Goal: Task Accomplishment & Management: Complete application form

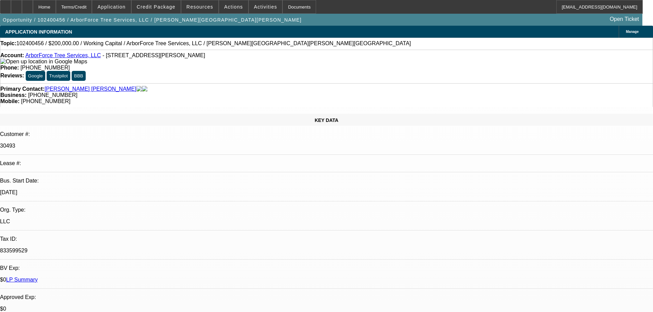
select select "0"
select select "2"
select select "0"
select select "6"
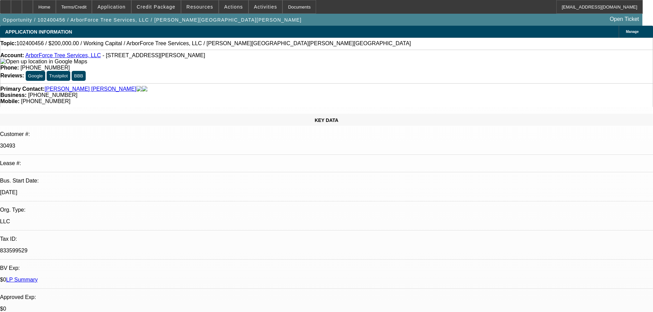
select select "0"
select select "2"
select select "0"
select select "6"
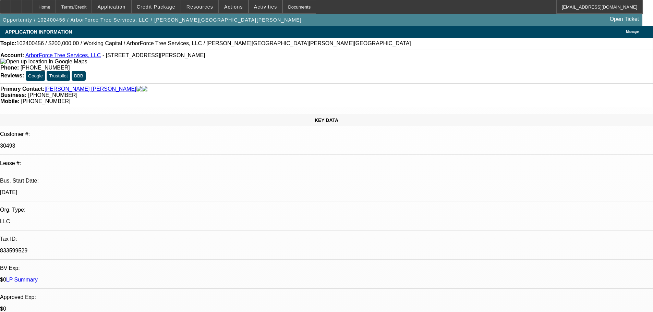
select select "0"
select select "2"
select select "0"
select select "6"
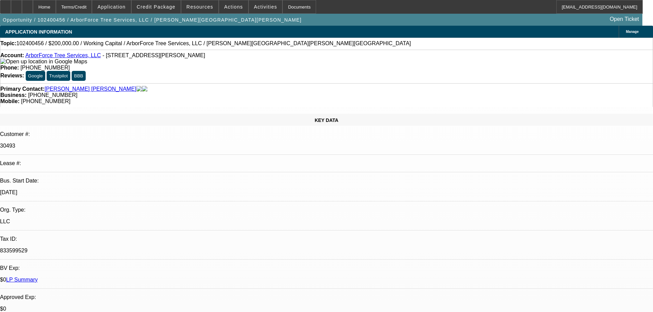
select select "0"
select select "6"
click at [33, 4] on div at bounding box center [27, 7] width 11 height 14
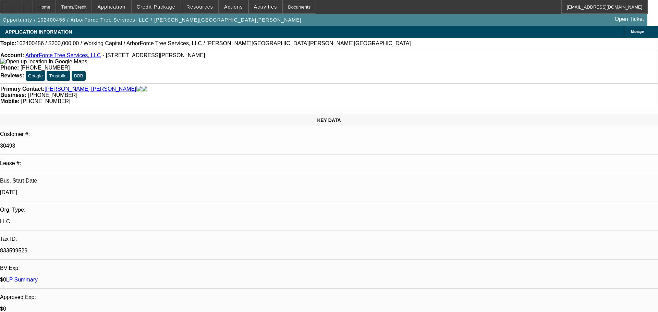
select select "0"
select select "2"
select select "0"
select select "6"
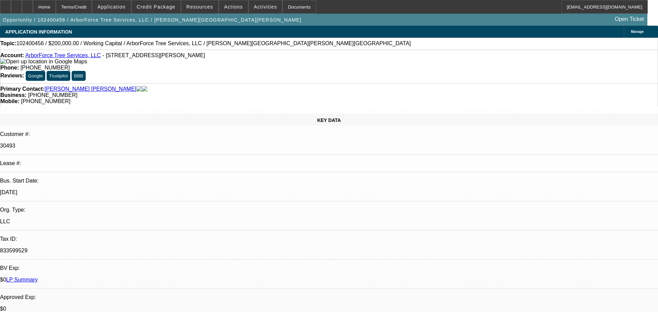
select select "0"
select select "2"
select select "0"
select select "6"
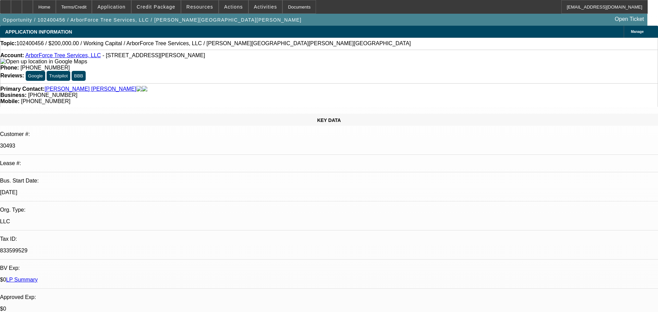
select select "0"
select select "2"
select select "0"
select select "6"
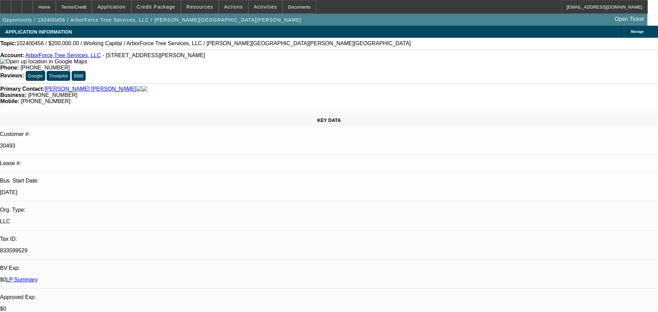
select select "0"
select select "6"
click at [33, 9] on div at bounding box center [27, 7] width 11 height 14
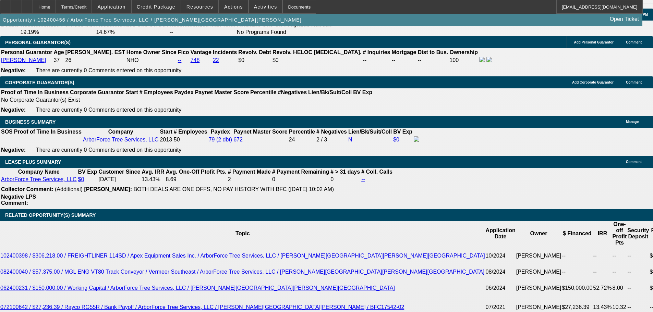
select select "0"
select select "2"
select select "0"
select select "6"
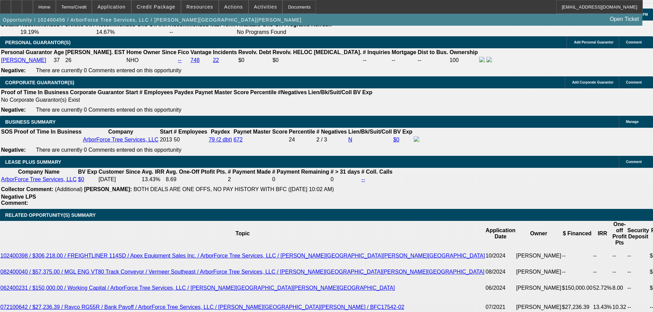
select select "0"
select select "2"
select select "0"
select select "6"
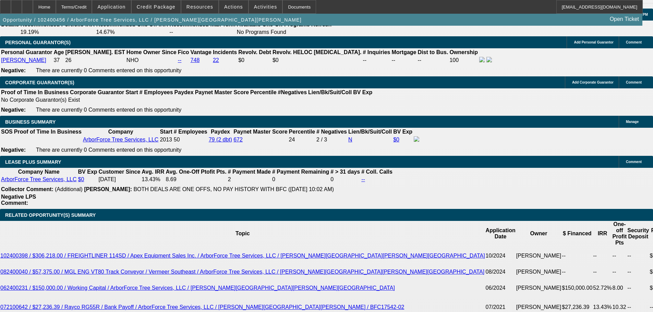
select select "0"
select select "2"
select select "0"
select select "6"
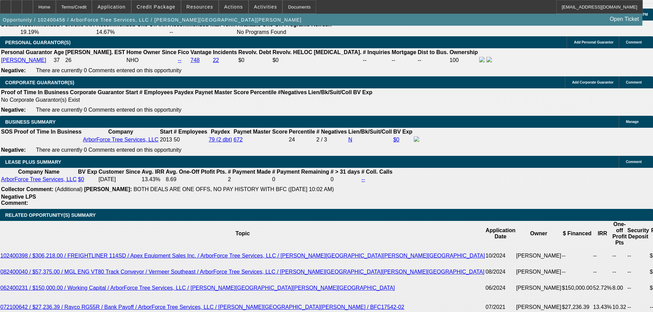
select select "0"
select select "6"
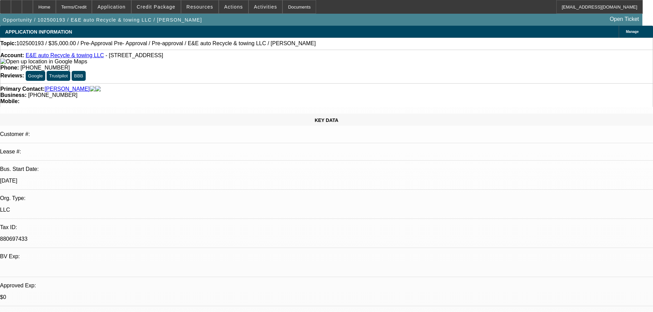
select select "0"
select select "2"
select select "0.1"
select select "4"
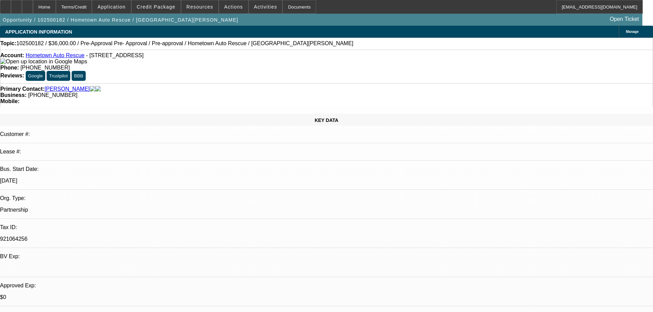
select select "0.1"
select select "2"
select select "0.1"
select select "4"
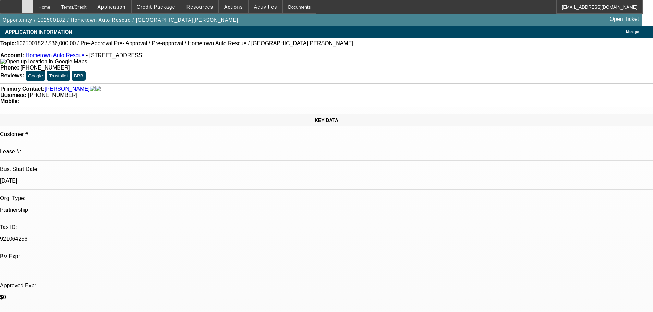
click at [33, 3] on div at bounding box center [27, 7] width 11 height 14
select select "0"
select select "2"
select select "0.1"
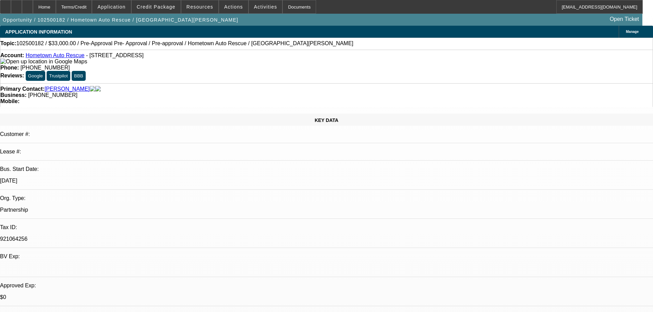
select select "4"
select select "0"
select select "2"
select select "0.1"
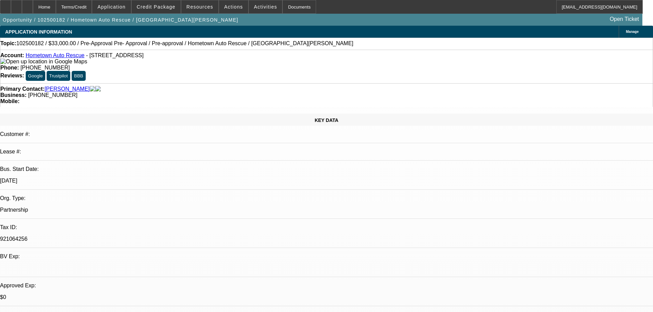
select select "4"
select select "0.1"
select select "2"
select select "0.1"
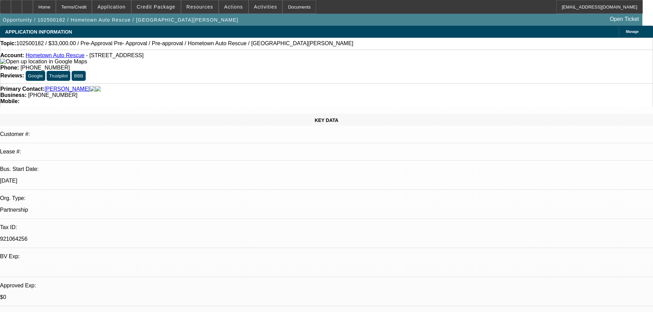
select select "4"
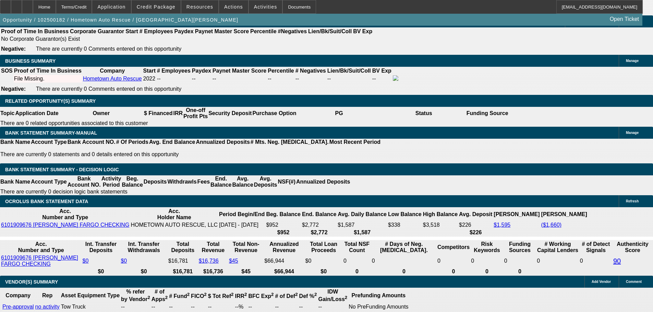
scroll to position [1062, 0]
